Goal: Transaction & Acquisition: Purchase product/service

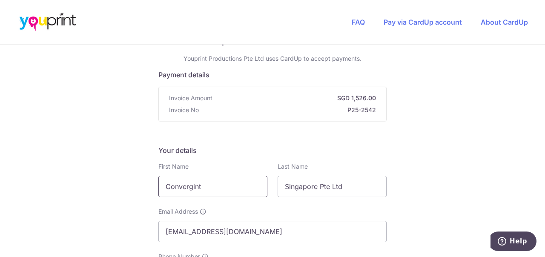
click at [225, 188] on input "Convergint" at bounding box center [212, 186] width 109 height 21
type input "[PERSON_NAME]"
type input "Daengdora"
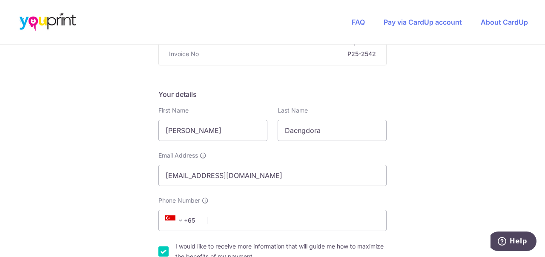
scroll to position [123, 0]
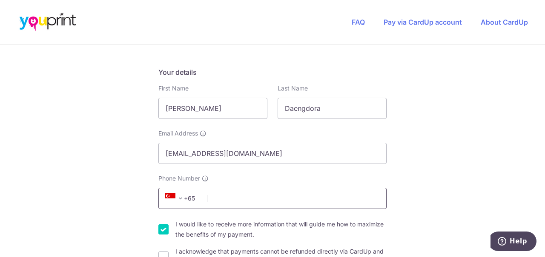
click at [299, 203] on input "Phone Number" at bounding box center [272, 198] width 228 height 21
type input "65703973"
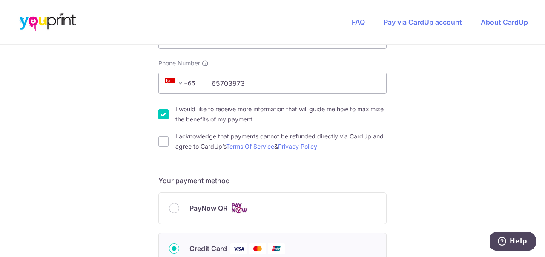
scroll to position [239, 0]
click at [160, 145] on input "I acknowledge that payments cannot be refunded directly via CardUp and agree to…" at bounding box center [163, 141] width 10 height 10
checkbox input "true"
click at [165, 114] on input "I would like to receive more information that will guide me how to maximize the…" at bounding box center [163, 114] width 10 height 10
checkbox input "false"
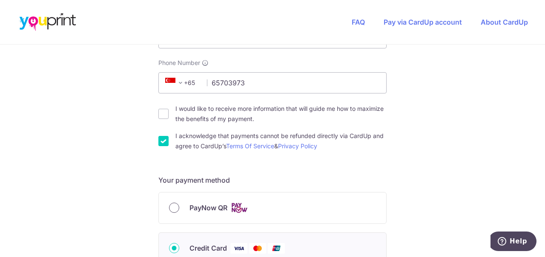
click at [174, 208] on input "PayNow QR" at bounding box center [174, 208] width 10 height 10
radio input "true"
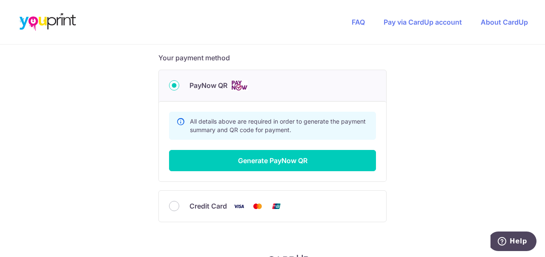
scroll to position [362, 0]
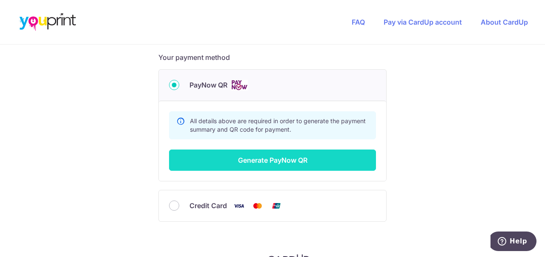
click at [233, 161] on button "Generate PayNow QR" at bounding box center [272, 160] width 207 height 21
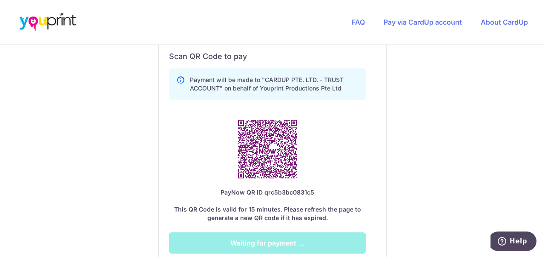
scroll to position [468, 0]
